Goal: Navigation & Orientation: Go to known website

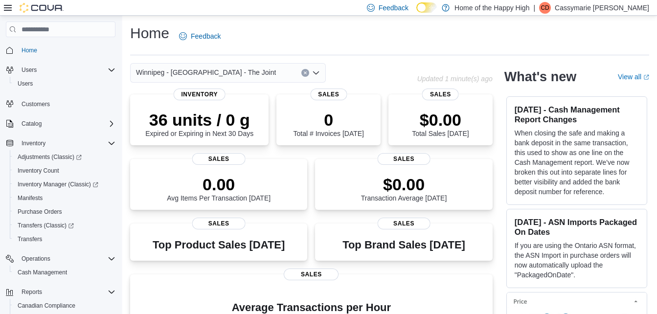
click at [595, 6] on p "Cassymarie [PERSON_NAME]" at bounding box center [602, 8] width 94 height 12
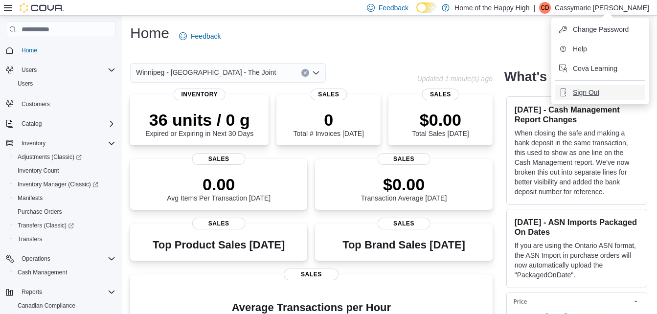
click at [584, 87] on button "Sign Out" at bounding box center [600, 93] width 90 height 16
